Goal: Information Seeking & Learning: Learn about a topic

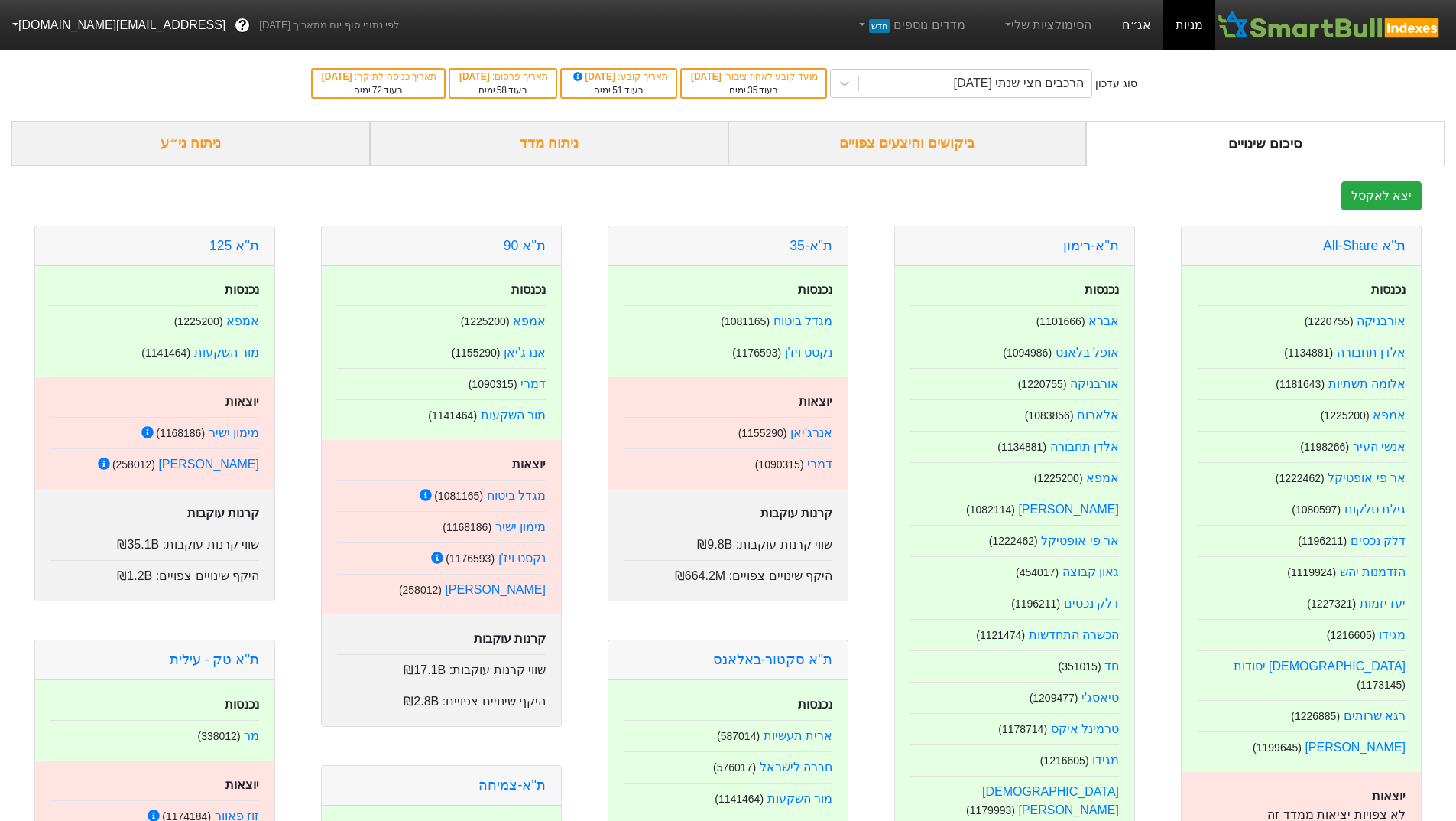
click at [1163, 35] on link "אג״ח" at bounding box center [1136, 25] width 53 height 50
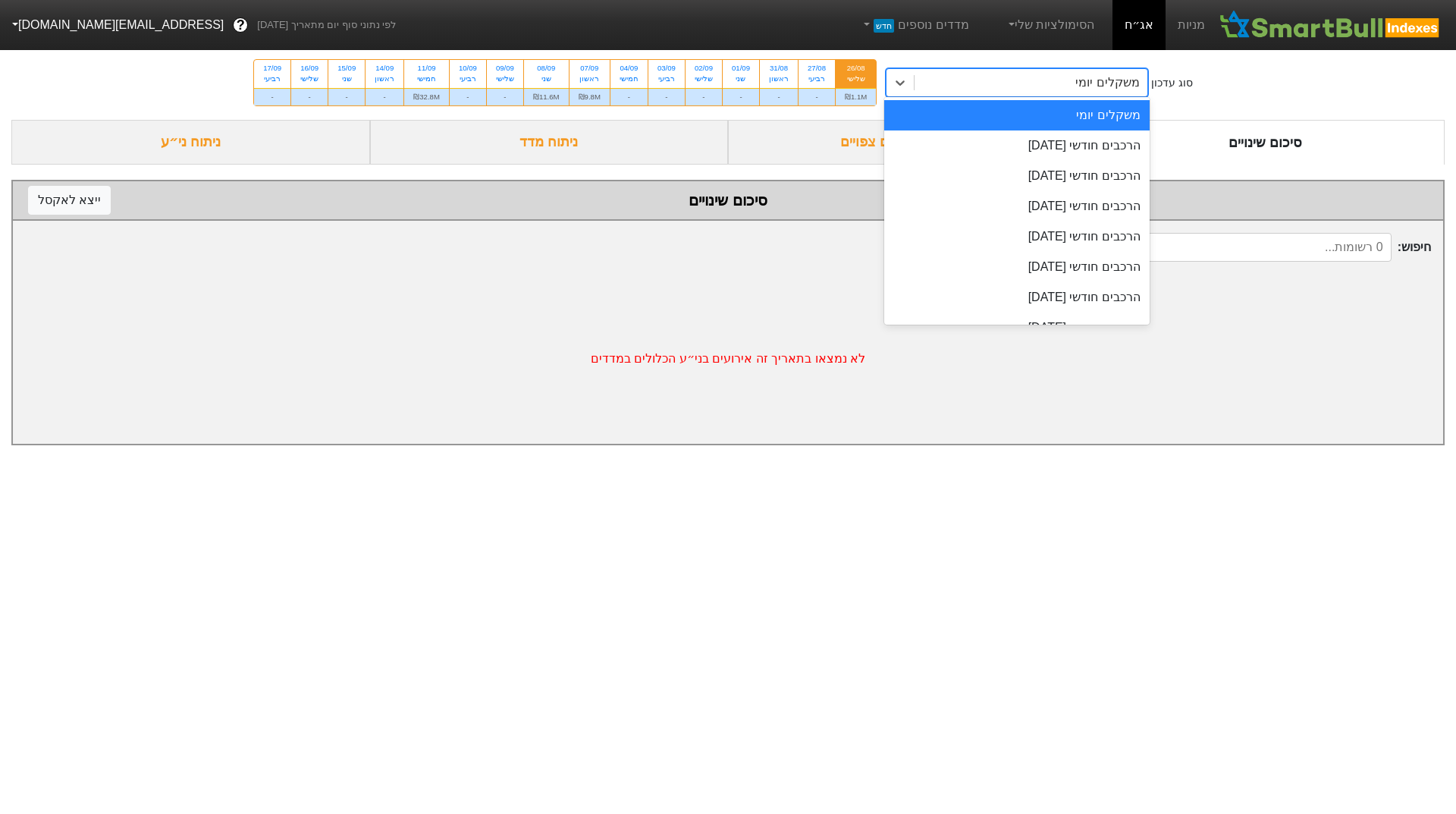
click at [1047, 87] on div "משקלים יומי" at bounding box center [1031, 82] width 233 height 28
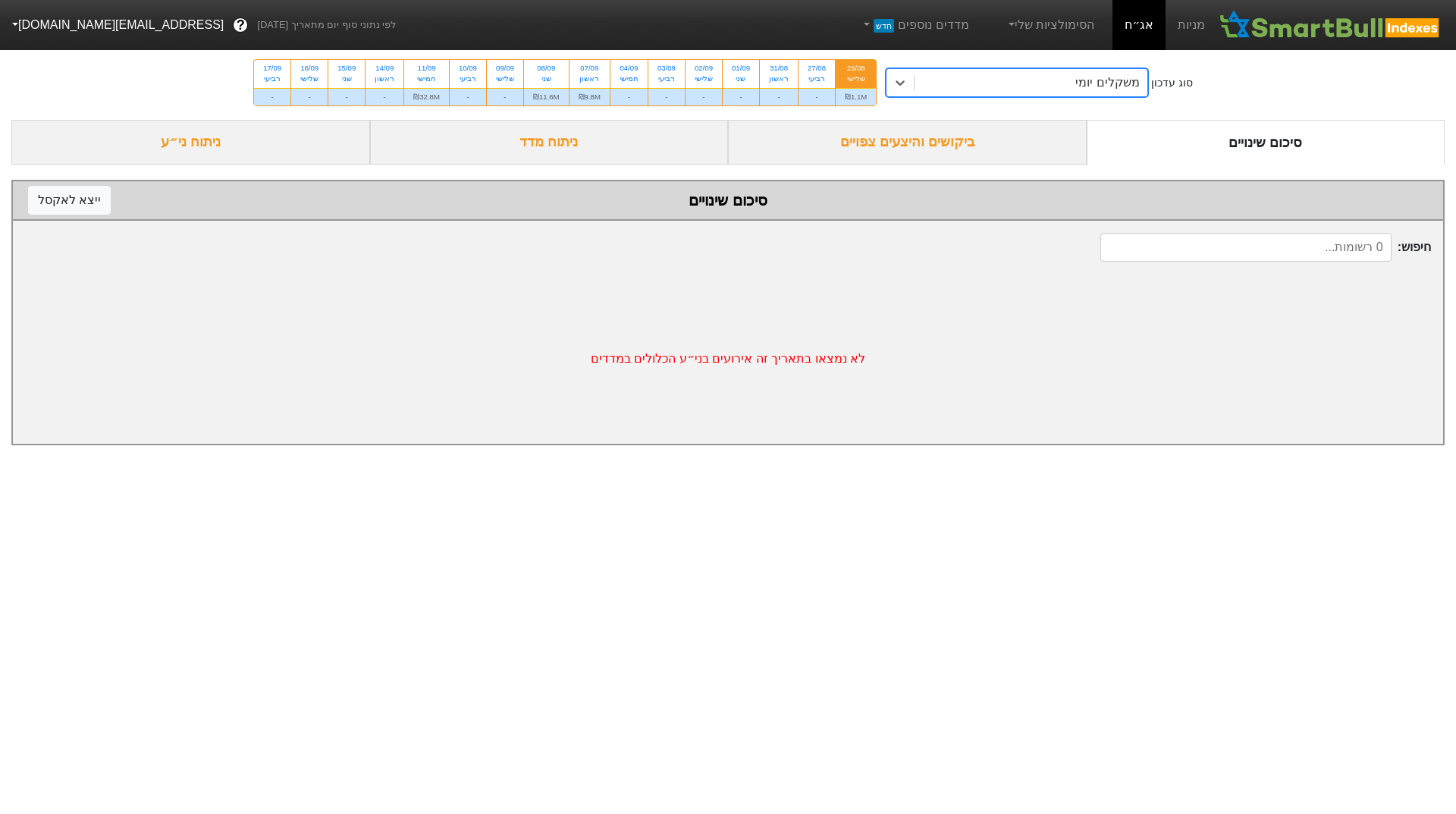
click at [1047, 87] on div "משקלים יומי" at bounding box center [1031, 82] width 233 height 28
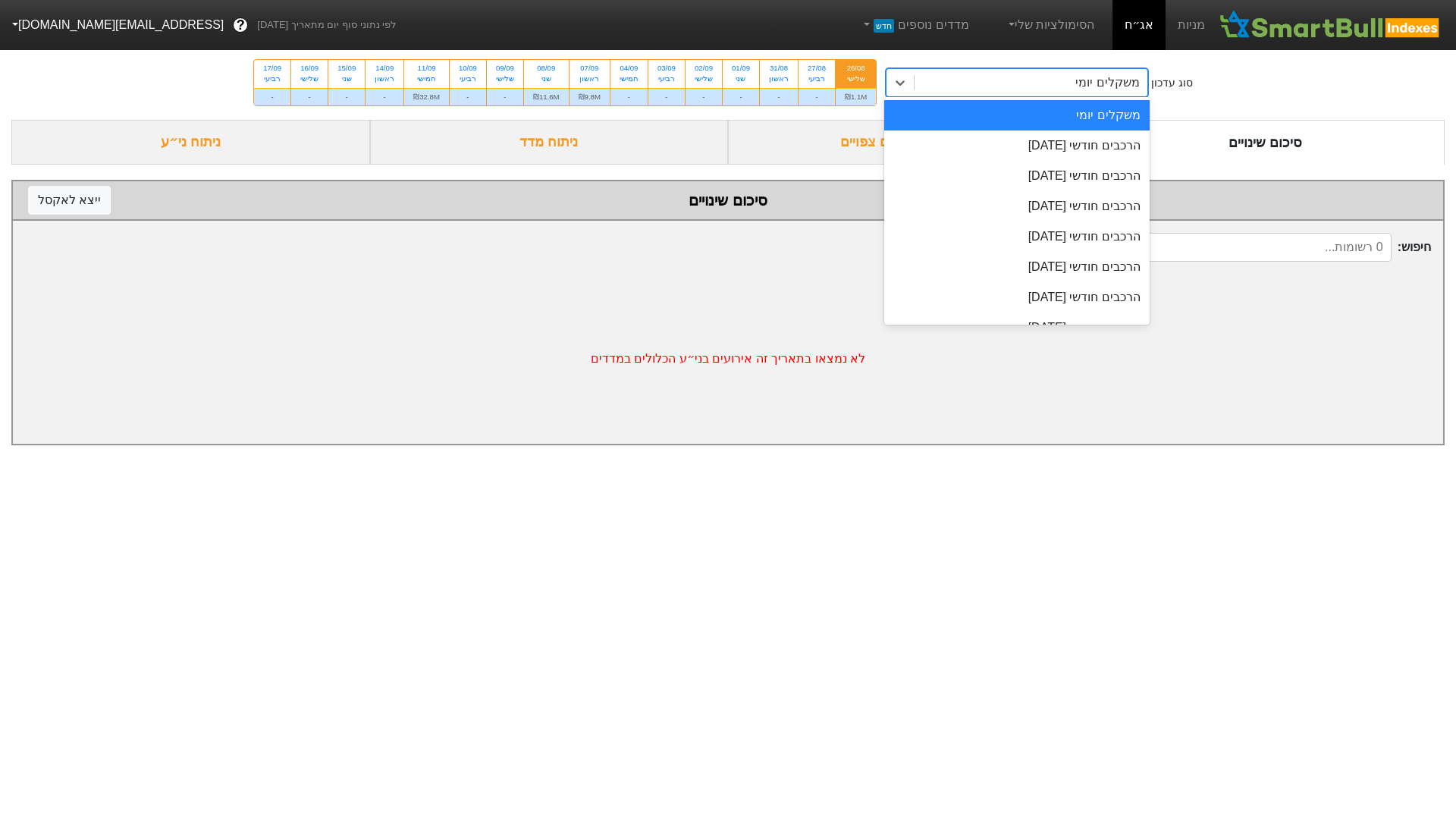
click at [1047, 87] on div "משקלים יומי" at bounding box center [1031, 82] width 233 height 28
click at [905, 93] on div at bounding box center [900, 82] width 28 height 28
click at [1008, 198] on div "הרכבים חודשי [DATE]" at bounding box center [1016, 207] width 265 height 31
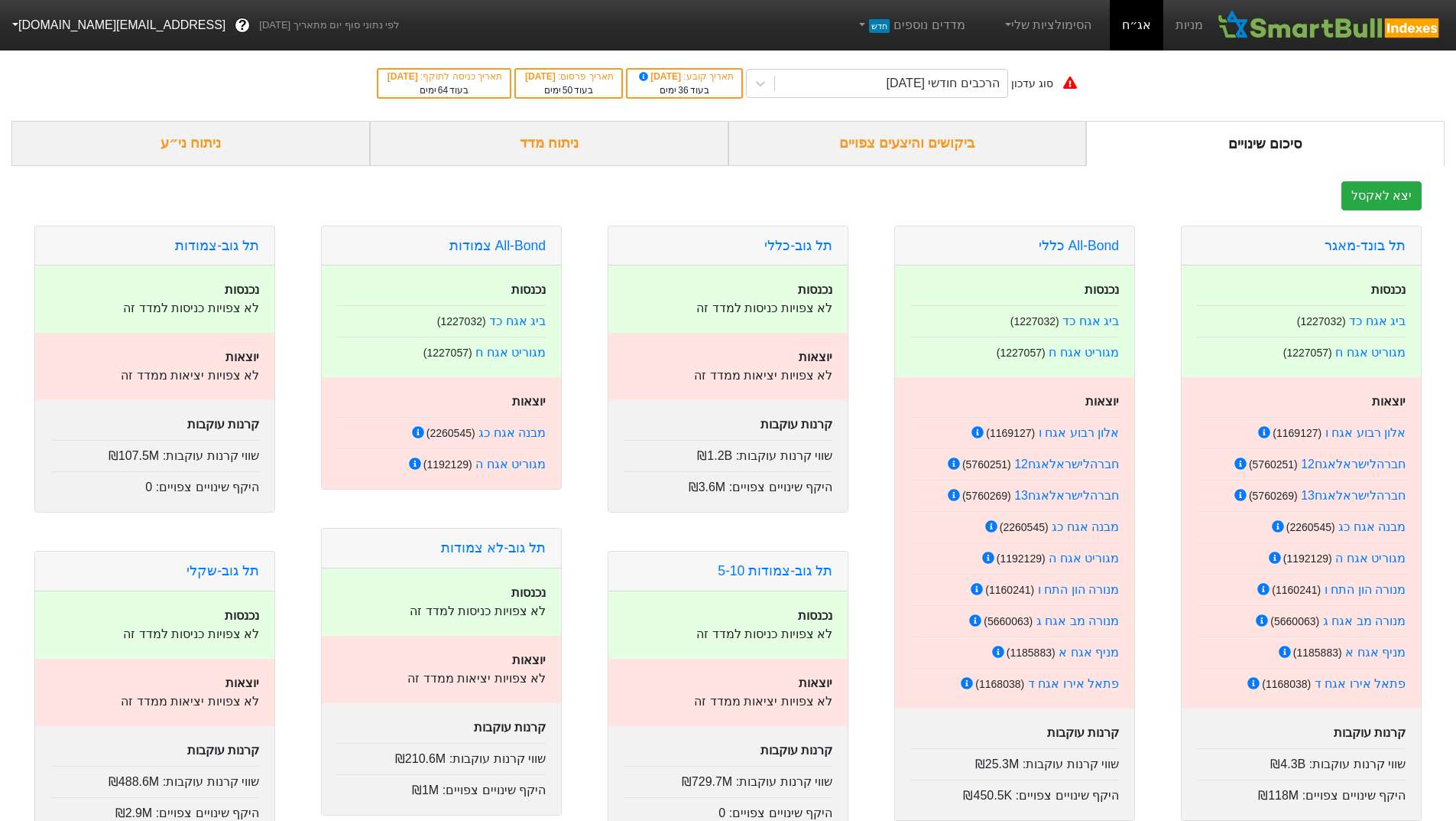
drag, startPoint x: 963, startPoint y: 153, endPoint x: 964, endPoint y: 141, distance: 12.0
click at [964, 141] on div "ביקושים והיצעים צפויים" at bounding box center [908, 143] width 358 height 45
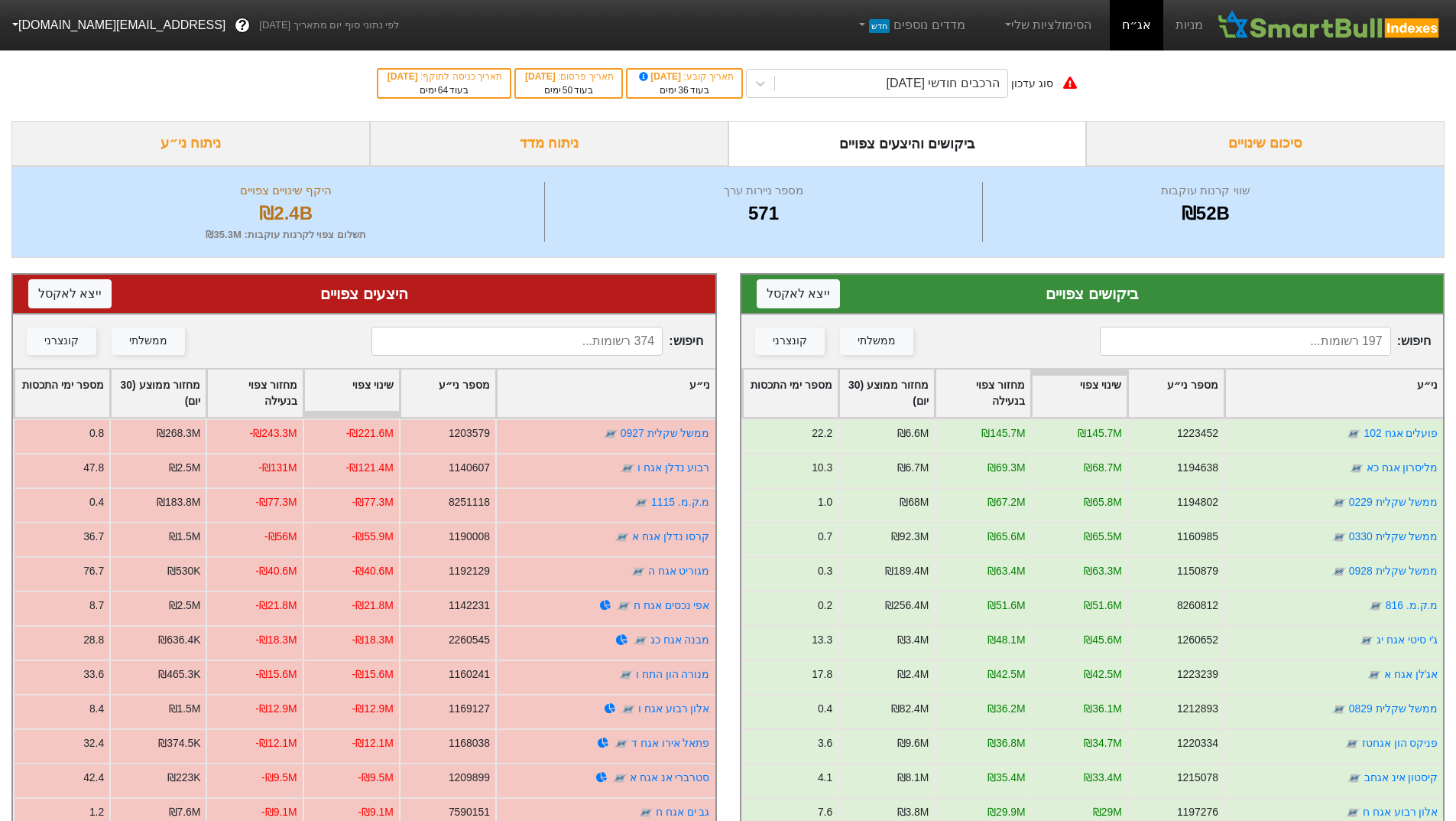
scroll to position [161, 0]
